Goal: Find specific page/section: Find specific page/section

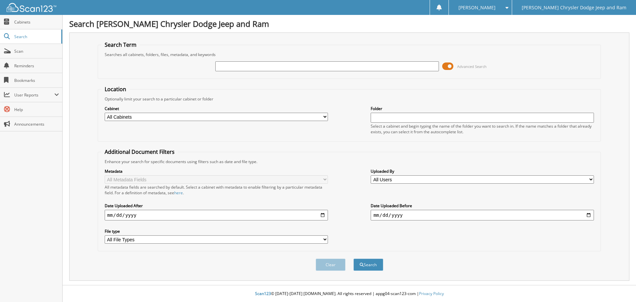
click at [447, 69] on span at bounding box center [447, 66] width 11 height 10
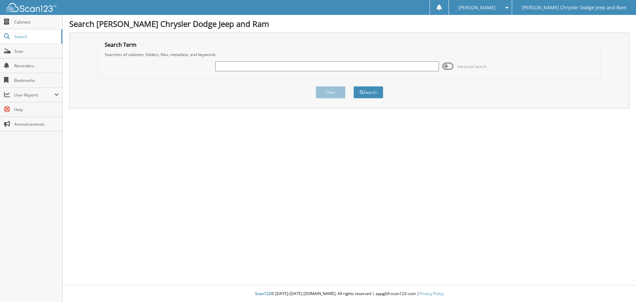
click at [295, 67] on input "text" at bounding box center [326, 66] width 223 height 10
click at [278, 64] on input "text" at bounding box center [326, 66] width 223 height 10
type input "154640"
click at [353, 86] on button "Search" at bounding box center [368, 92] width 30 height 12
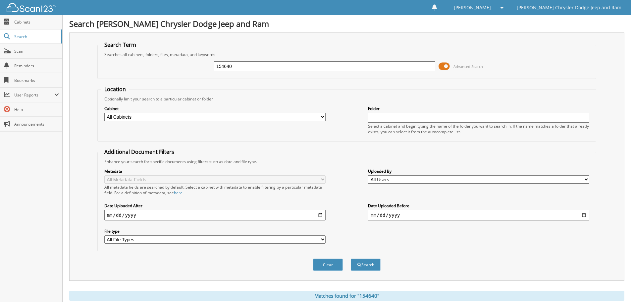
click at [447, 66] on span at bounding box center [443, 66] width 11 height 10
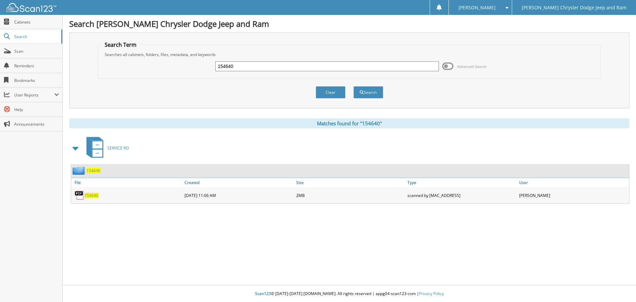
click at [97, 169] on span "154640" at bounding box center [93, 170] width 14 height 6
